Goal: Information Seeking & Learning: Learn about a topic

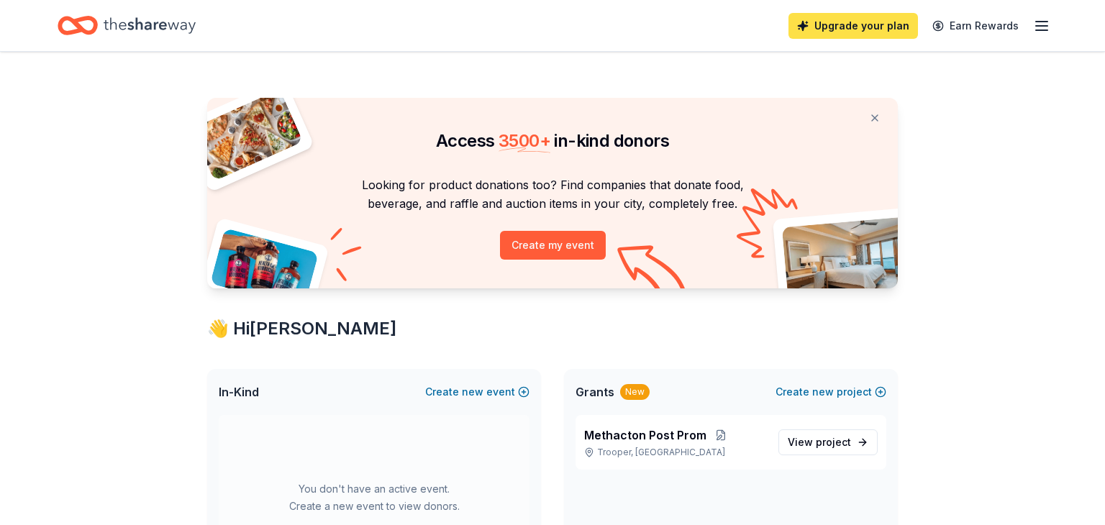
click at [882, 29] on link "Upgrade your plan" at bounding box center [852, 26] width 129 height 26
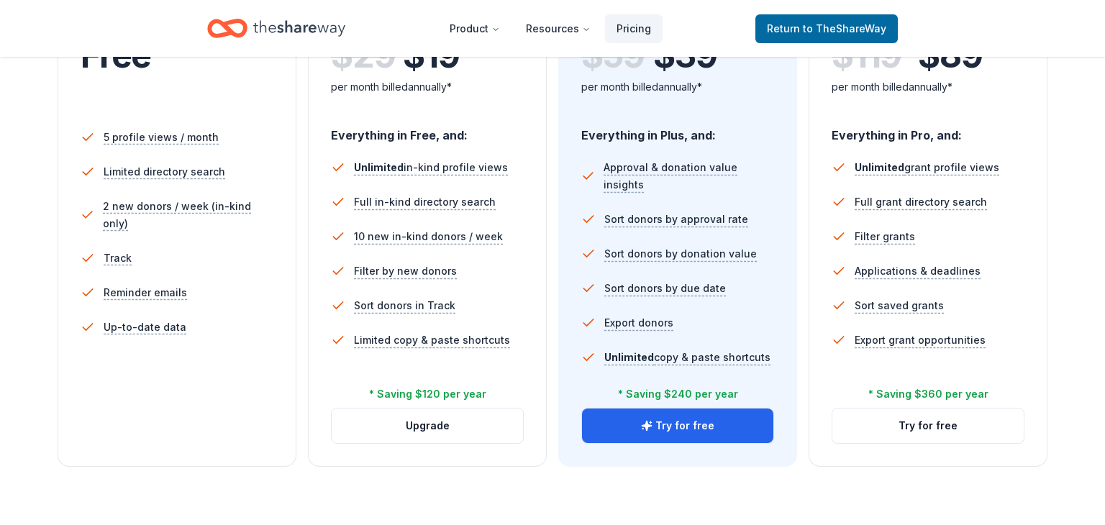
scroll to position [403, 0]
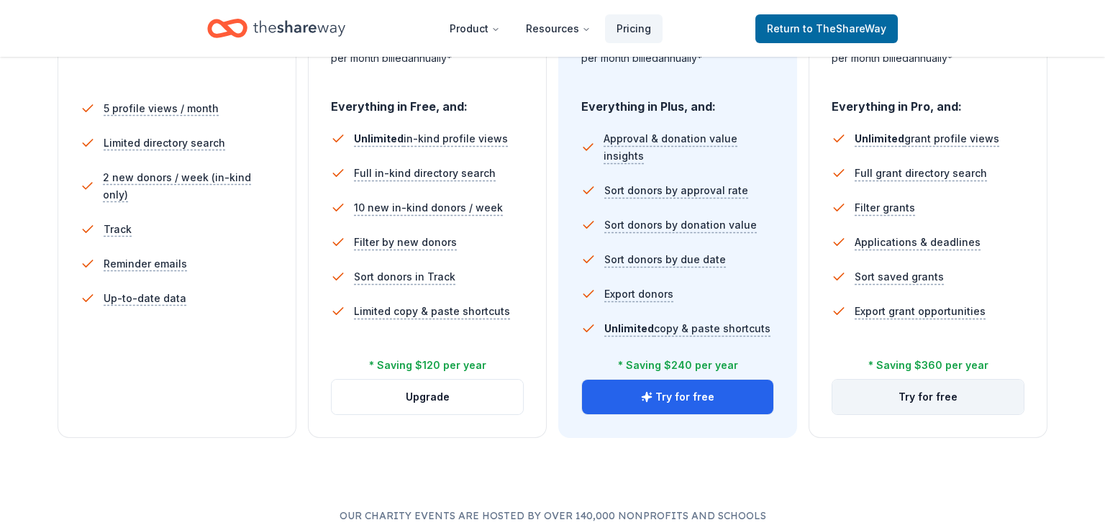
click at [942, 399] on button "Try for free" at bounding box center [927, 397] width 191 height 35
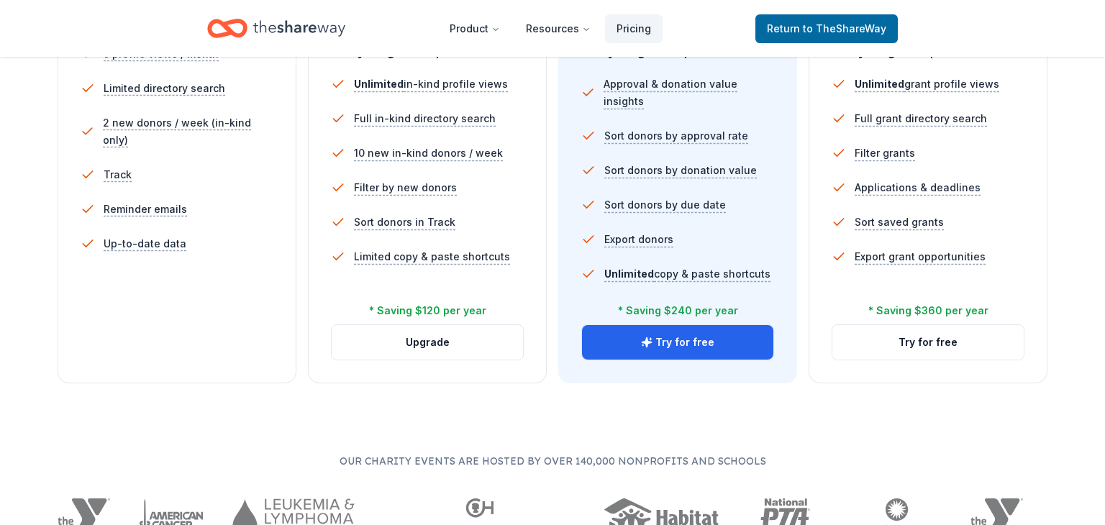
scroll to position [460, 0]
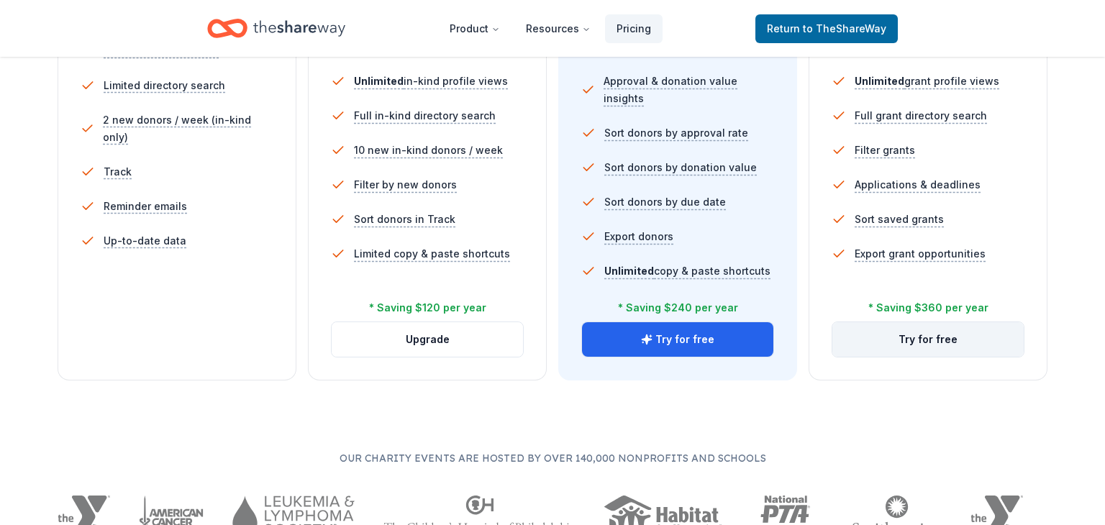
click at [913, 345] on button "Try for free" at bounding box center [927, 339] width 191 height 35
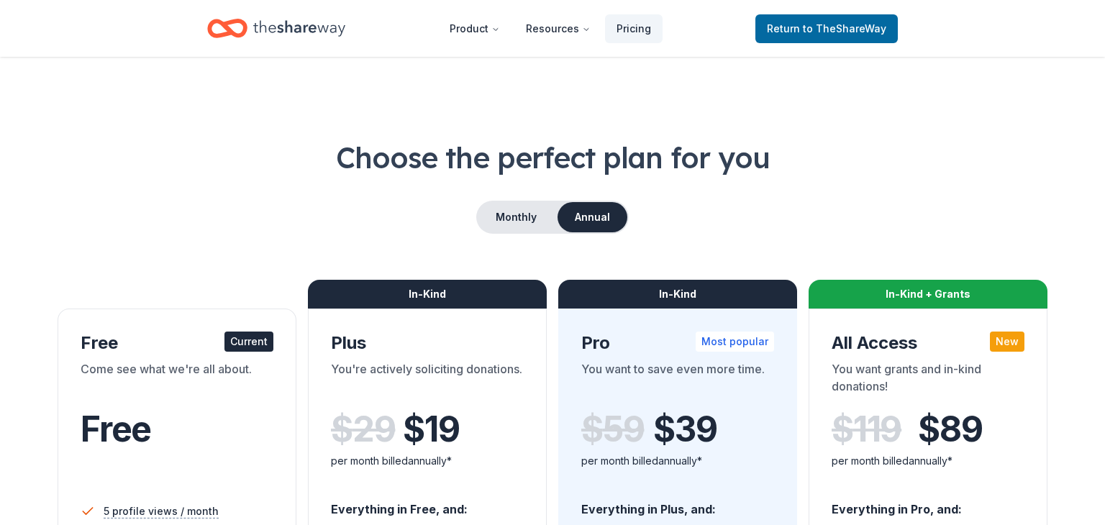
scroll to position [460, 0]
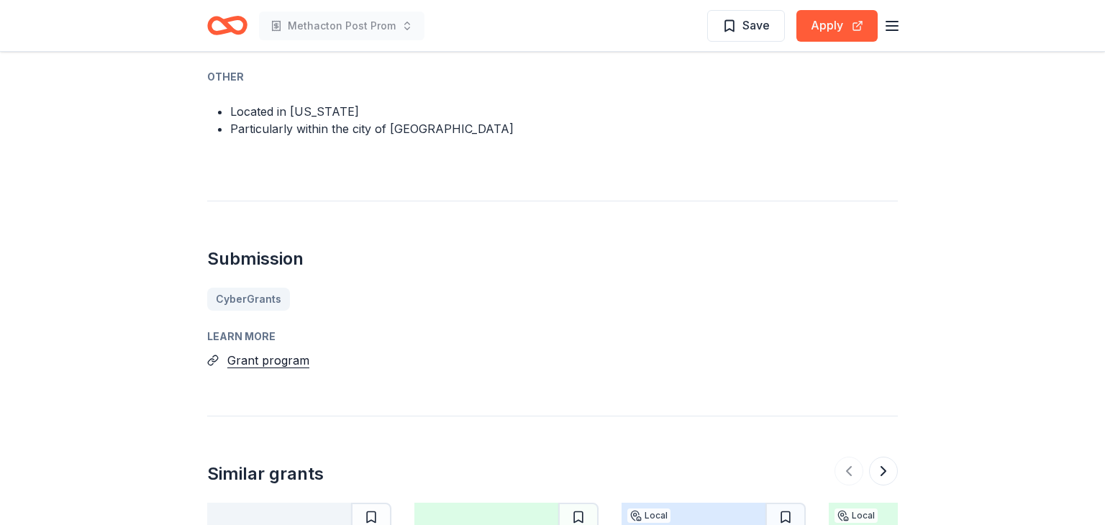
scroll to position [946, 0]
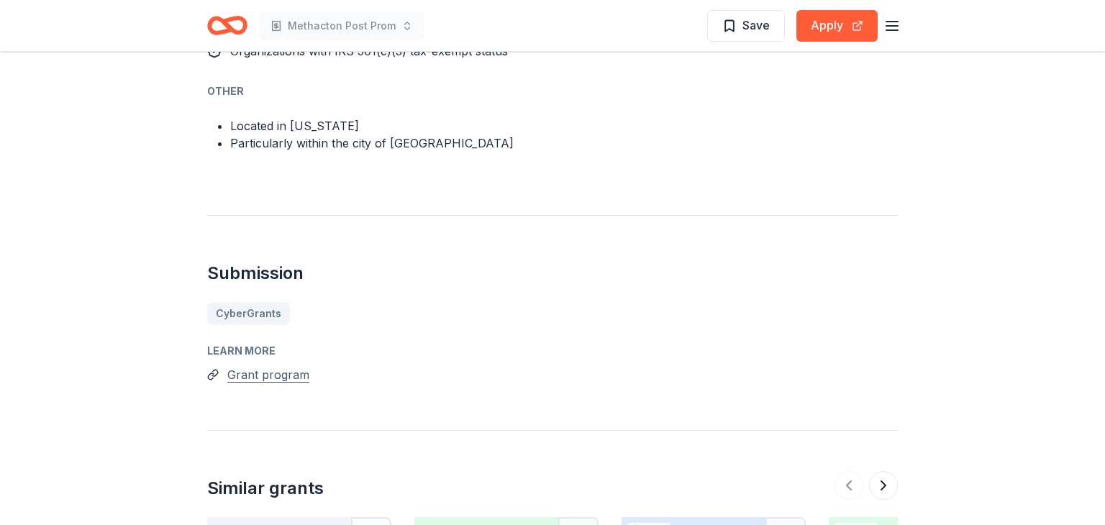
click at [270, 381] on button "Grant program" at bounding box center [268, 374] width 82 height 19
click at [254, 379] on button "Grant program" at bounding box center [268, 374] width 82 height 19
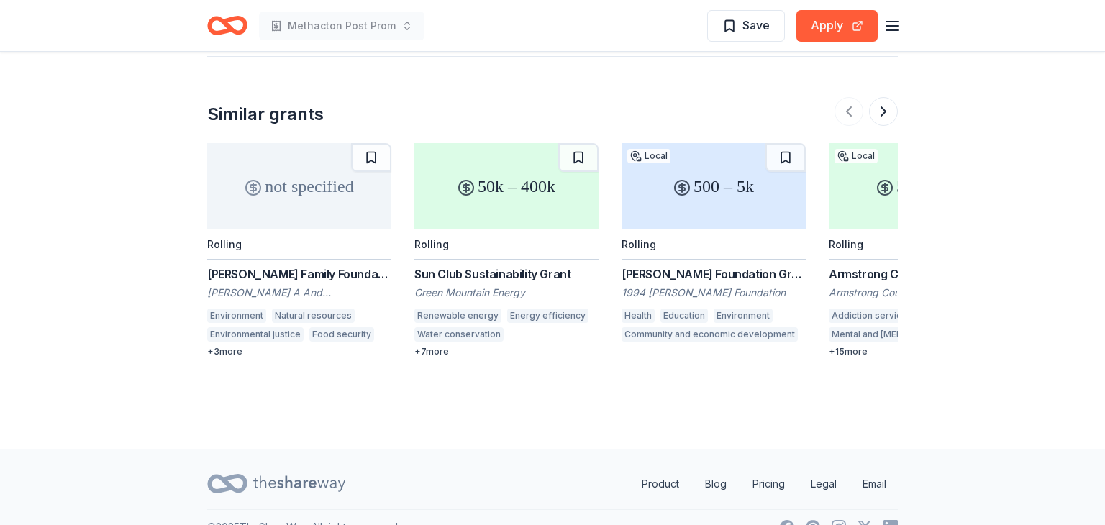
scroll to position [1348, 0]
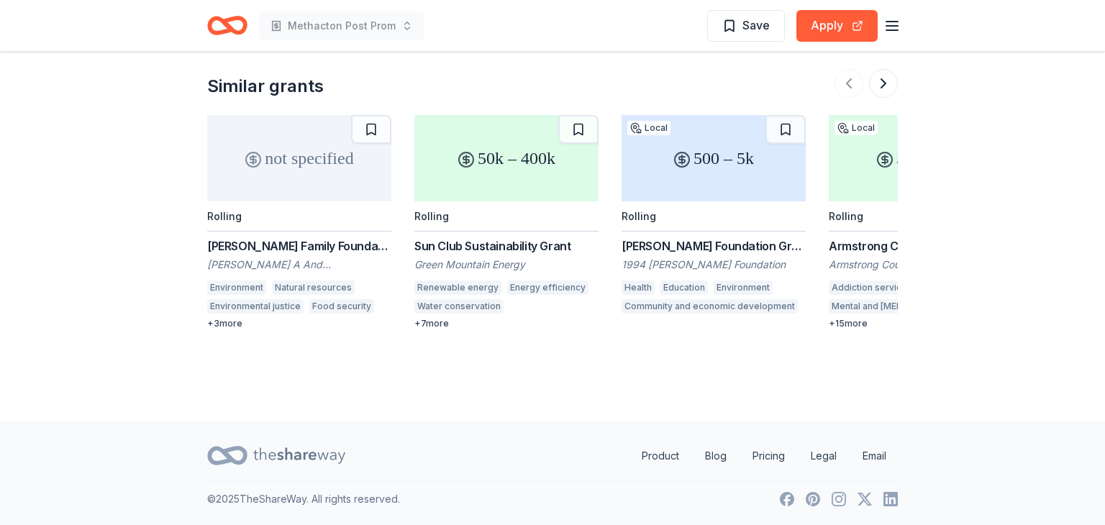
click at [735, 167] on div "500 – 5k" at bounding box center [713, 158] width 184 height 86
click at [882, 90] on button at bounding box center [883, 83] width 29 height 29
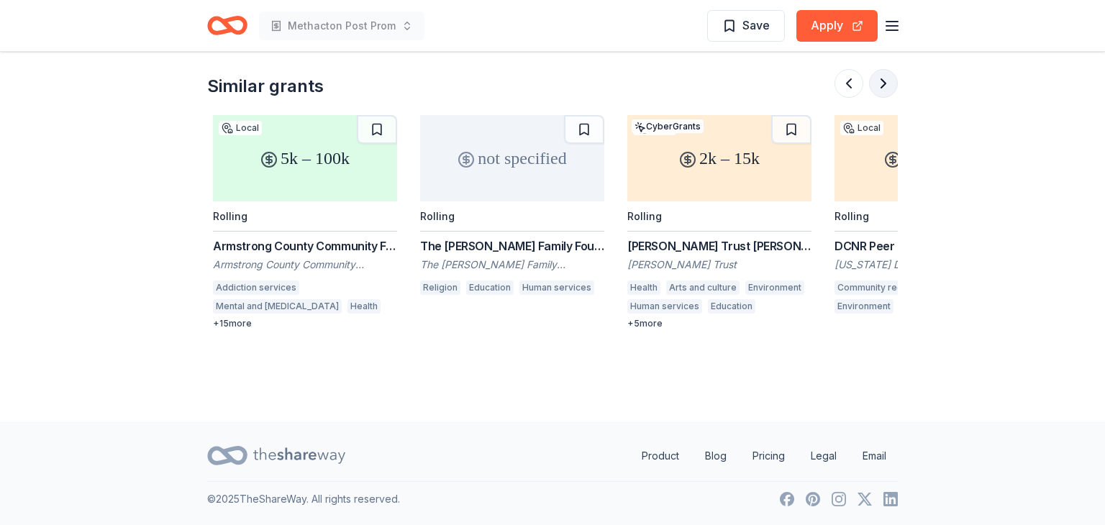
scroll to position [0, 621]
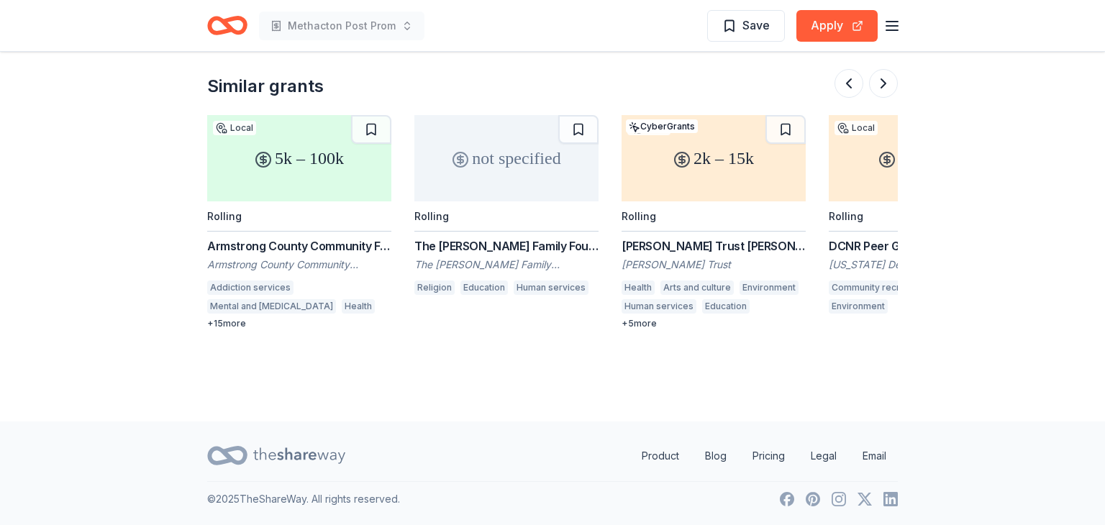
click at [511, 217] on div "Rolling" at bounding box center [506, 216] width 184 height 30
click at [703, 147] on div "2k – 15k" at bounding box center [713, 158] width 184 height 86
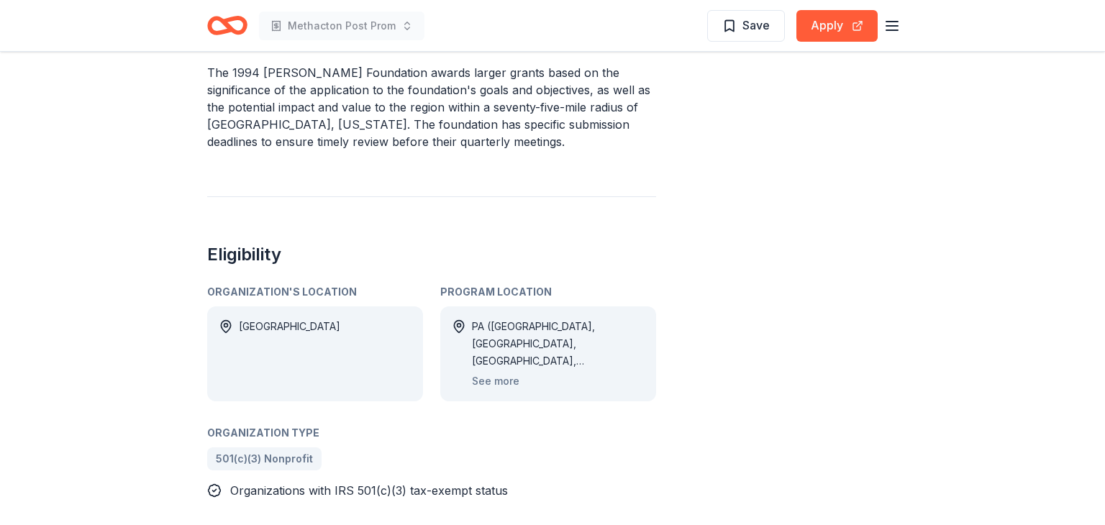
scroll to position [489, 0]
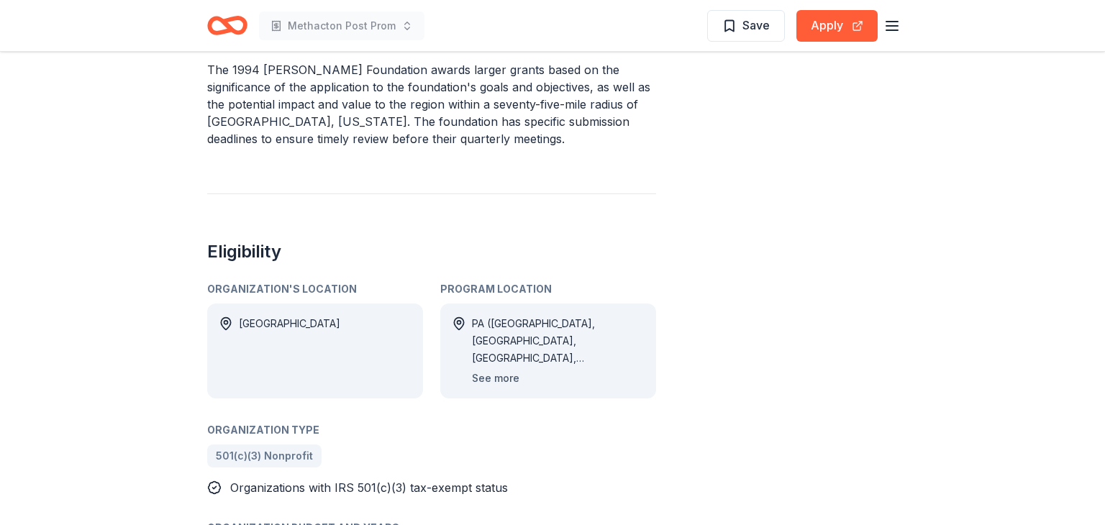
click at [488, 378] on button "See more" at bounding box center [495, 378] width 47 height 17
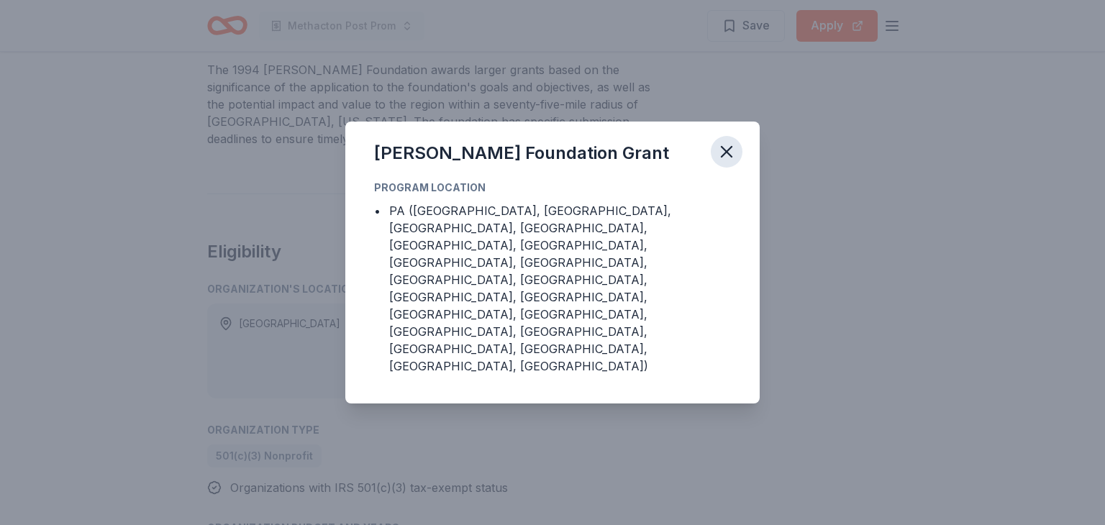
click at [733, 162] on icon "button" at bounding box center [726, 152] width 20 height 20
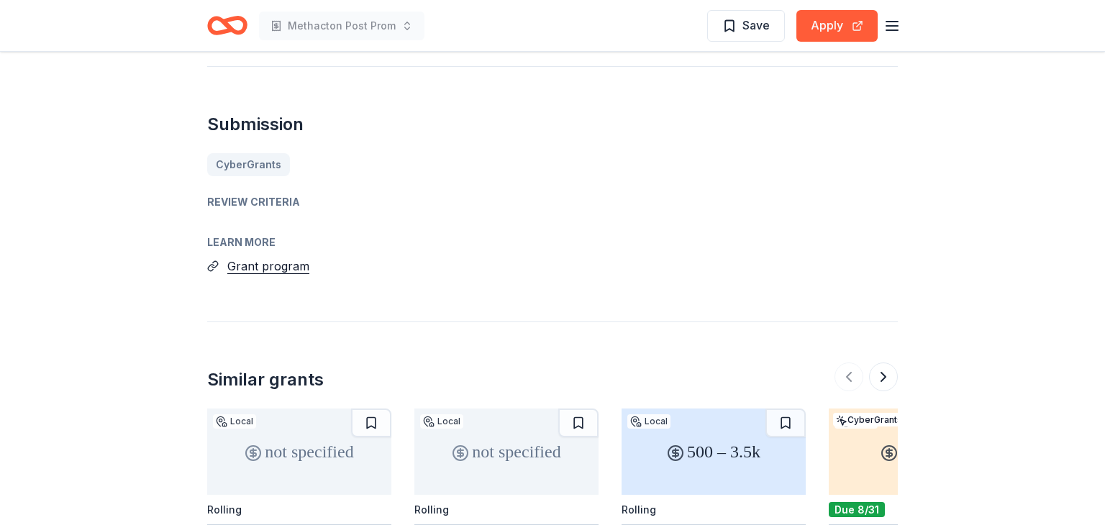
scroll to position [1381, 0]
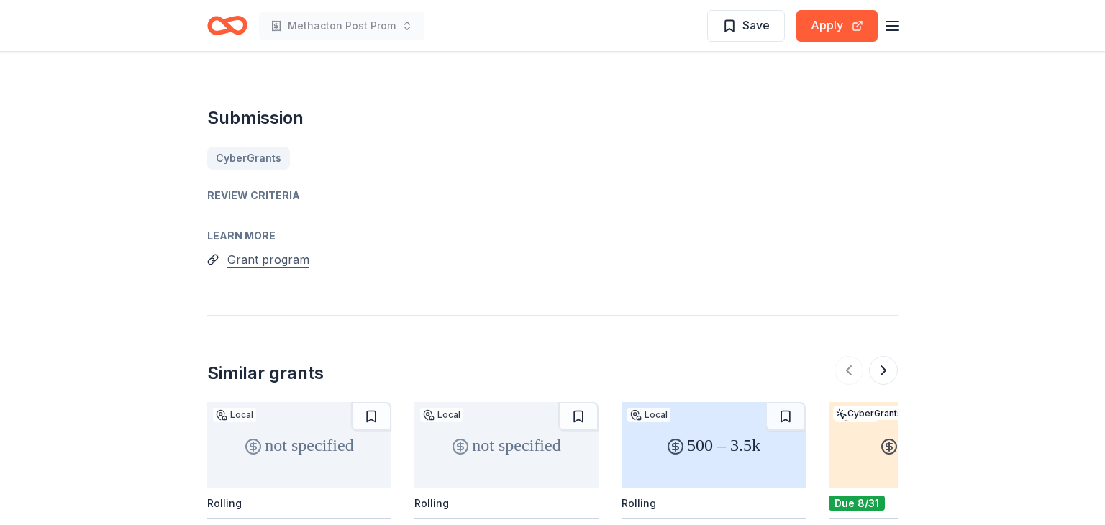
click at [288, 250] on button "Grant program" at bounding box center [268, 259] width 82 height 19
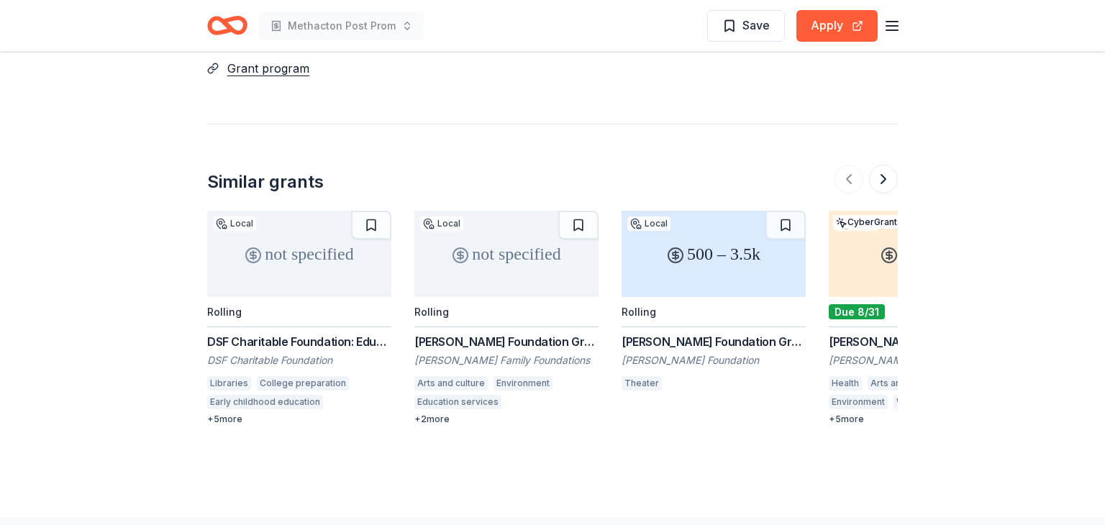
scroll to position [1611, 0]
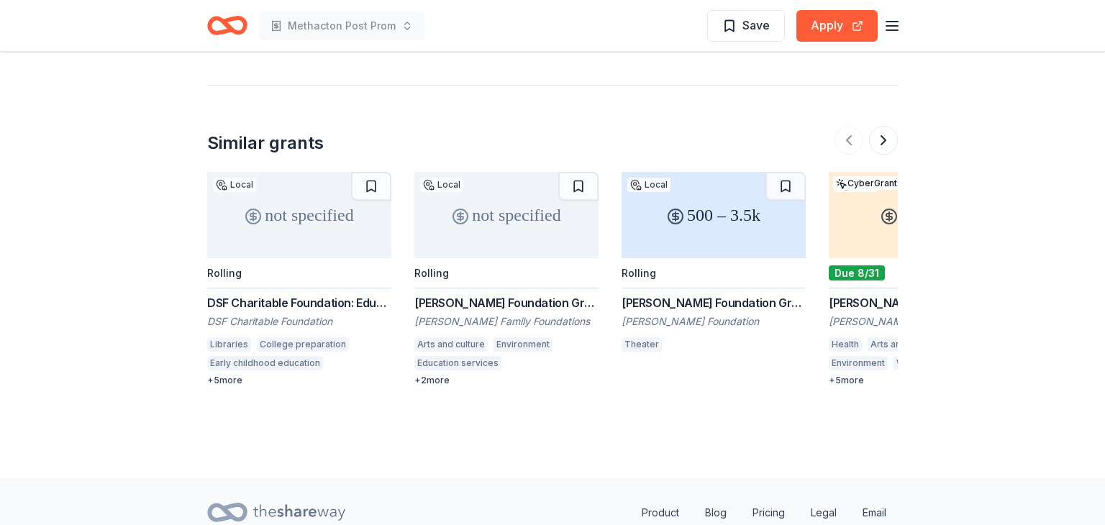
click at [332, 183] on div "not specified" at bounding box center [299, 215] width 184 height 86
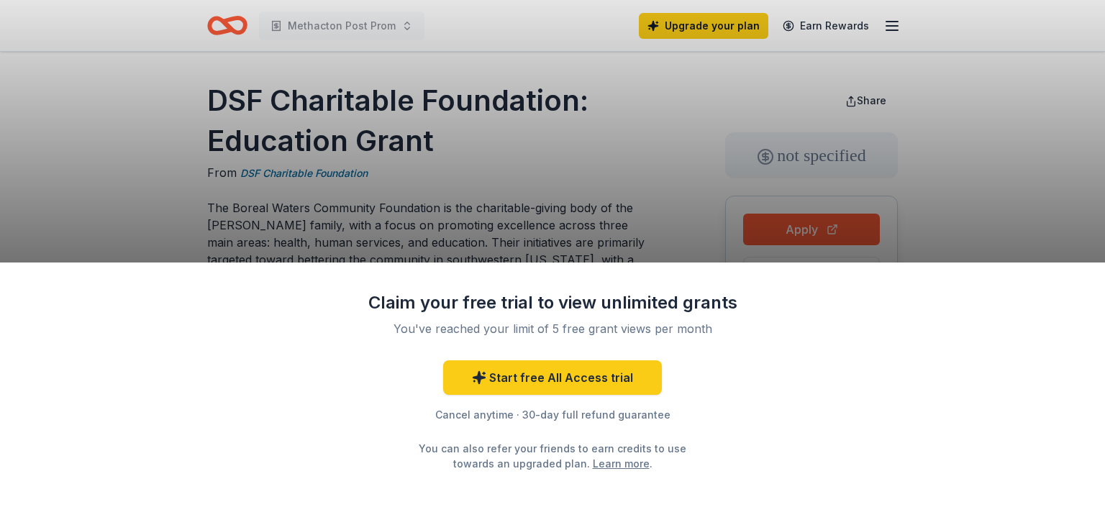
click at [492, 115] on div "Claim your free trial to view unlimited grants You've reached your limit of 5 f…" at bounding box center [552, 262] width 1105 height 525
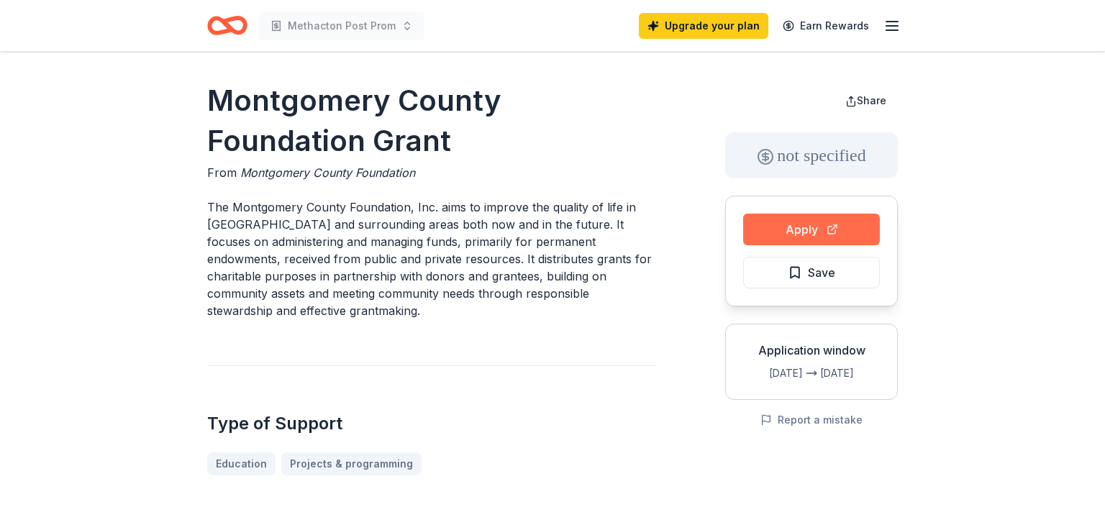
click at [854, 222] on button "Apply" at bounding box center [811, 230] width 137 height 32
